Goal: Task Accomplishment & Management: Use online tool/utility

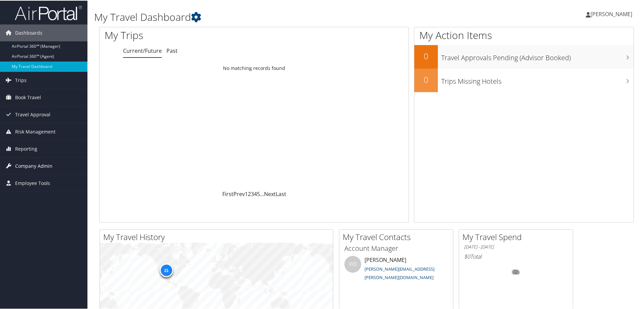
click at [51, 165] on span "Company Admin" at bounding box center [33, 165] width 37 height 17
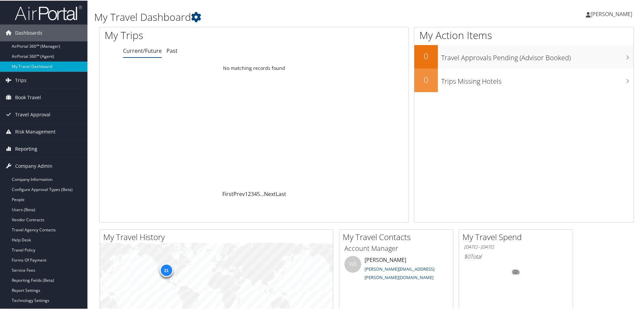
click at [40, 146] on link "Reporting" at bounding box center [43, 148] width 87 height 17
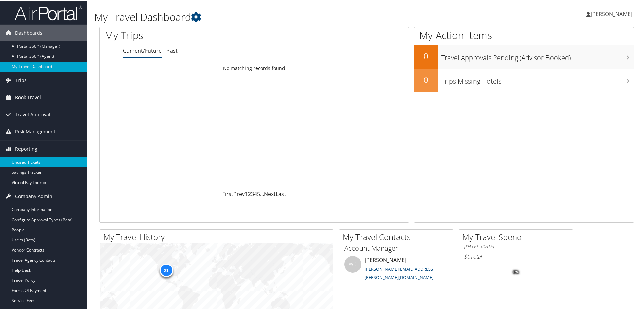
click at [31, 164] on link "Unused Tickets" at bounding box center [43, 162] width 87 height 10
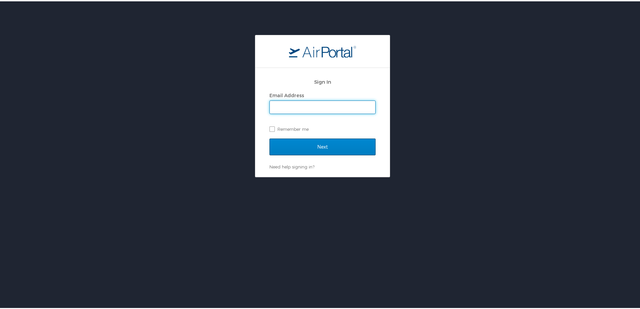
type input "chris.wasielewski@cbtravel.com"
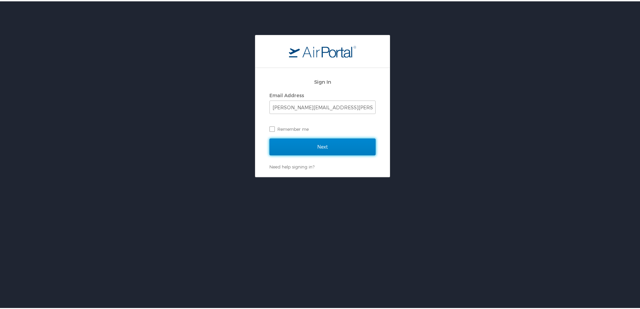
click at [320, 149] on input "Next" at bounding box center [323, 145] width 106 height 17
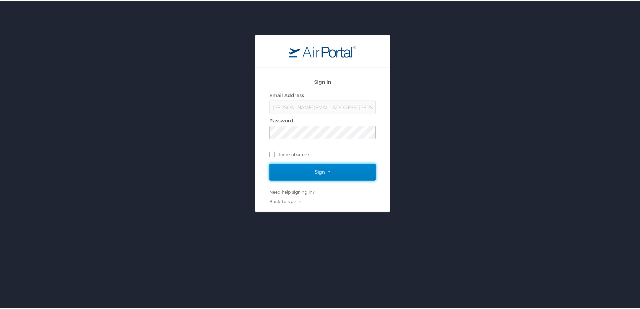
click at [313, 165] on input "Sign In" at bounding box center [323, 170] width 106 height 17
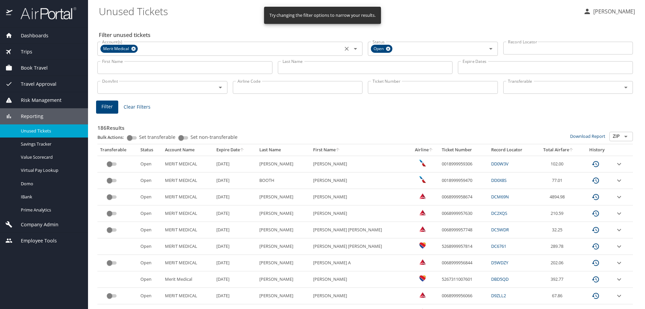
click at [134, 47] on icon at bounding box center [133, 49] width 4 height 4
click at [134, 47] on input "Account(s)" at bounding box center [219, 48] width 241 height 9
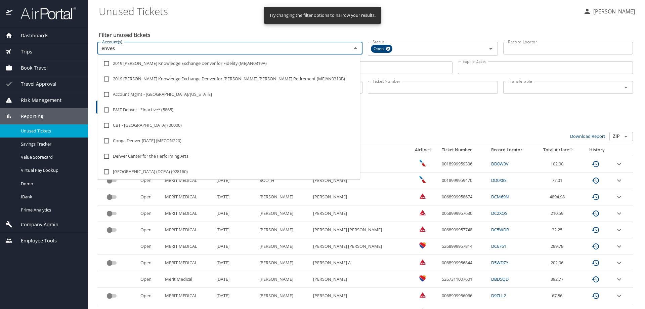
type input "envest"
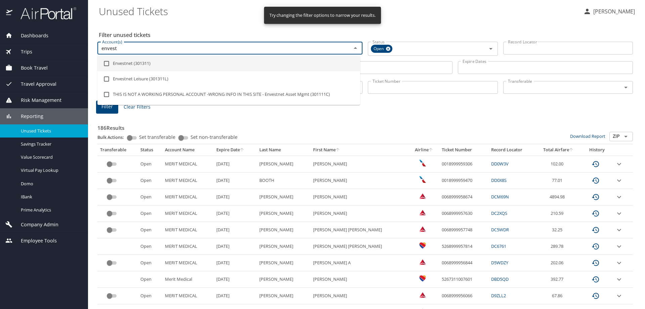
drag, startPoint x: 107, startPoint y: 61, endPoint x: 133, endPoint y: 62, distance: 26.2
click at [107, 61] on input "checkbox" at bounding box center [106, 63] width 13 height 13
checkbox input "true"
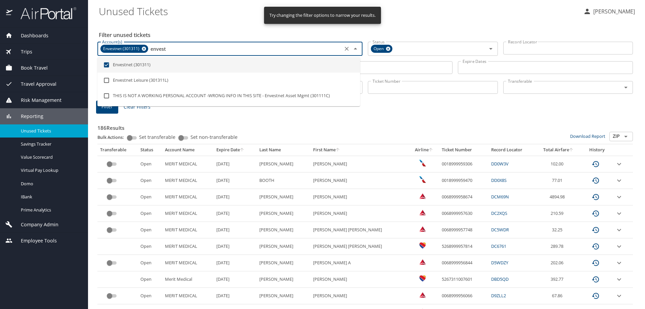
type input "envest"
click at [181, 16] on Tickets "Unused Tickets" at bounding box center [338, 11] width 479 height 21
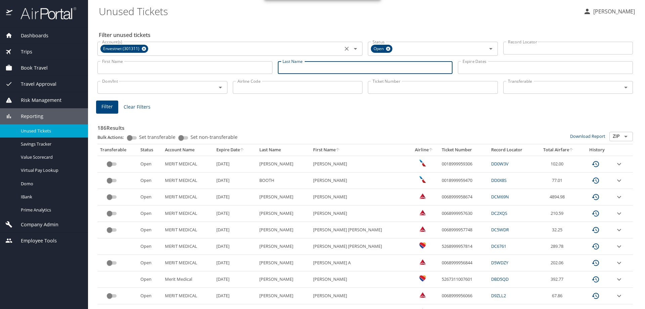
click at [335, 70] on input "Last Name" at bounding box center [365, 67] width 175 height 13
type input "ferchichi"
click at [104, 105] on span "Filter" at bounding box center [106, 106] width 11 height 8
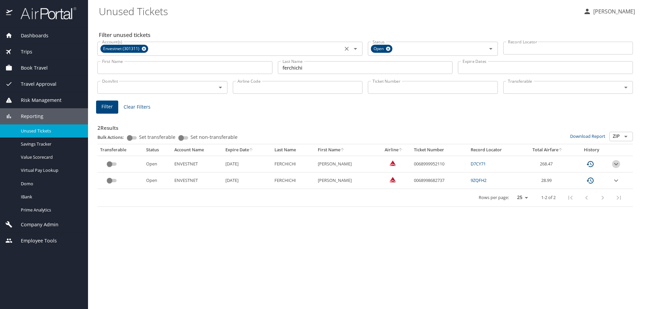
click at [617, 163] on icon "expand row" at bounding box center [616, 164] width 8 height 8
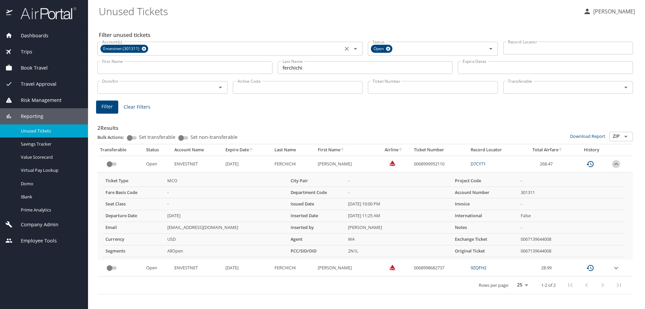
click at [617, 163] on icon "expand row" at bounding box center [616, 164] width 8 height 8
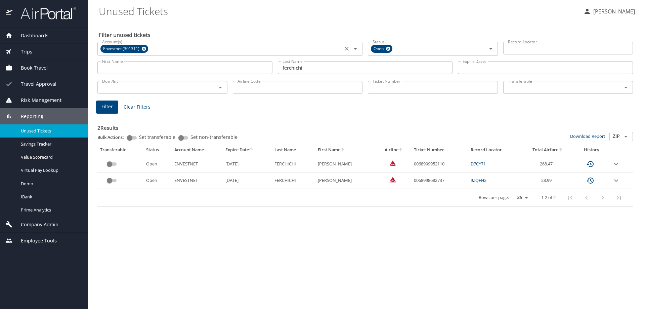
click at [617, 163] on icon "expand row" at bounding box center [616, 164] width 8 height 8
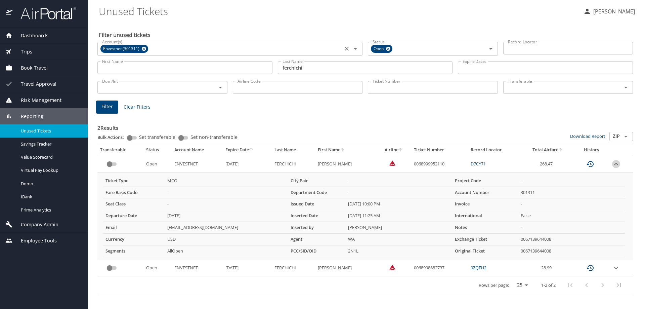
click at [617, 163] on icon "expand row" at bounding box center [616, 164] width 8 height 8
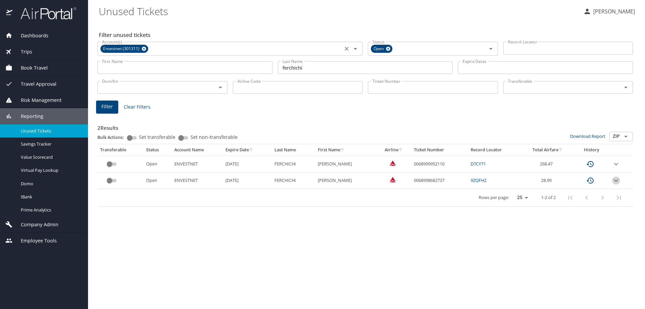
click at [619, 182] on icon "expand row" at bounding box center [616, 180] width 8 height 8
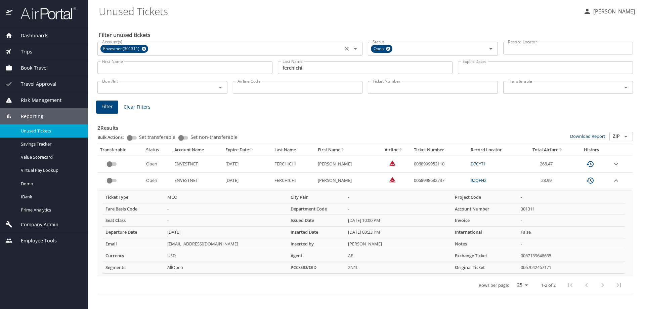
click at [619, 182] on icon "expand row" at bounding box center [616, 180] width 8 height 8
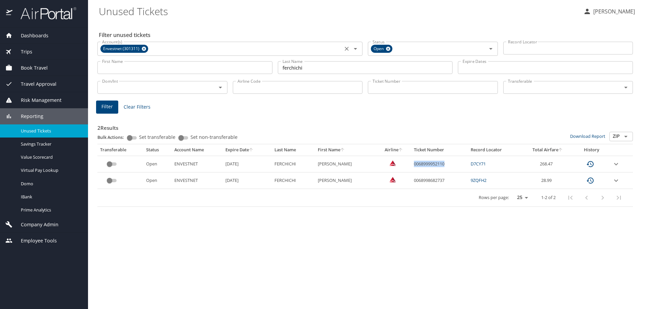
drag, startPoint x: 471, startPoint y: 165, endPoint x: 425, endPoint y: 167, distance: 45.7
click at [425, 167] on td "0068999952110" at bounding box center [439, 164] width 56 height 16
copy td "0068999952110"
click at [617, 164] on icon "expand row" at bounding box center [616, 164] width 4 height 2
